Goal: Task Accomplishment & Management: Use online tool/utility

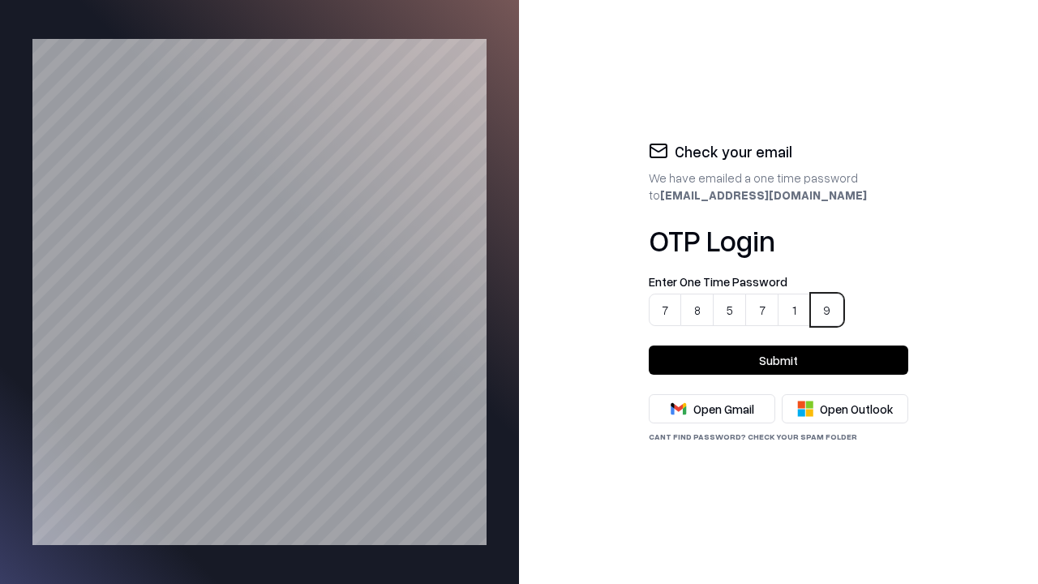
type input "******"
click at [778, 360] on button "Submit" at bounding box center [778, 359] width 259 height 29
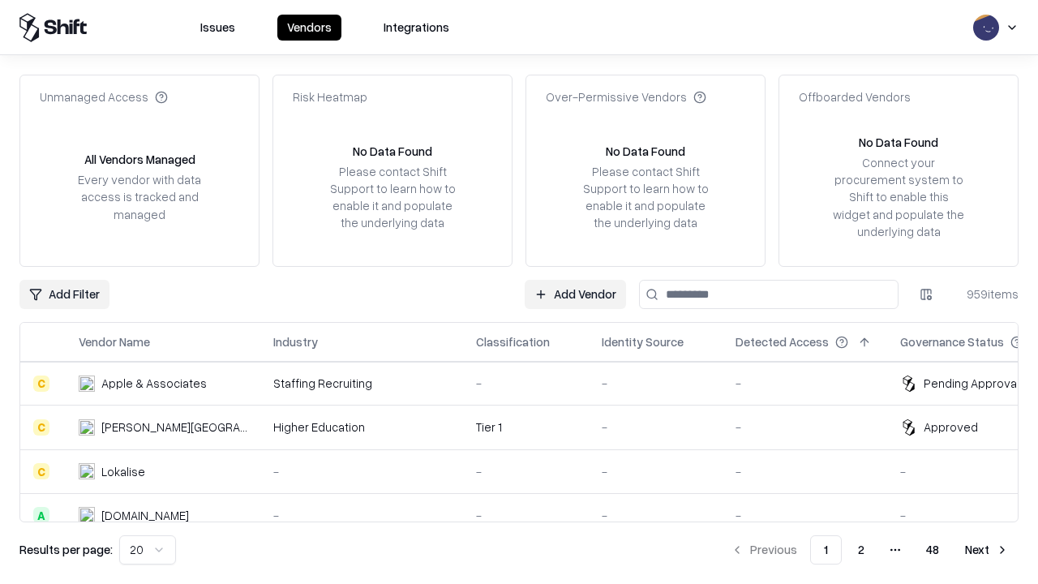
click at [576, 293] on link "Add Vendor" at bounding box center [574, 294] width 101 height 29
